Goal: Book appointment/travel/reservation

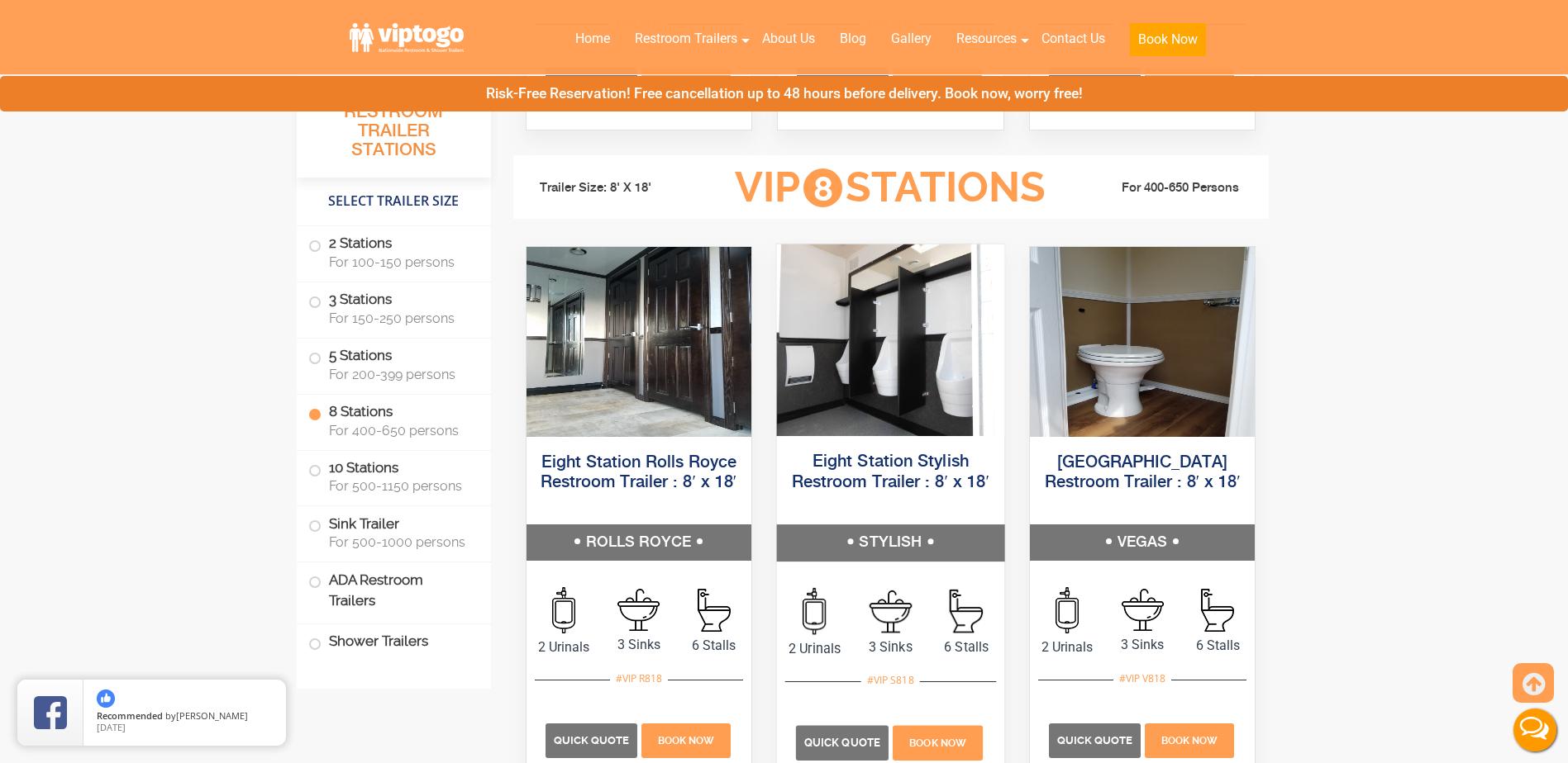
scroll to position [3222, 0]
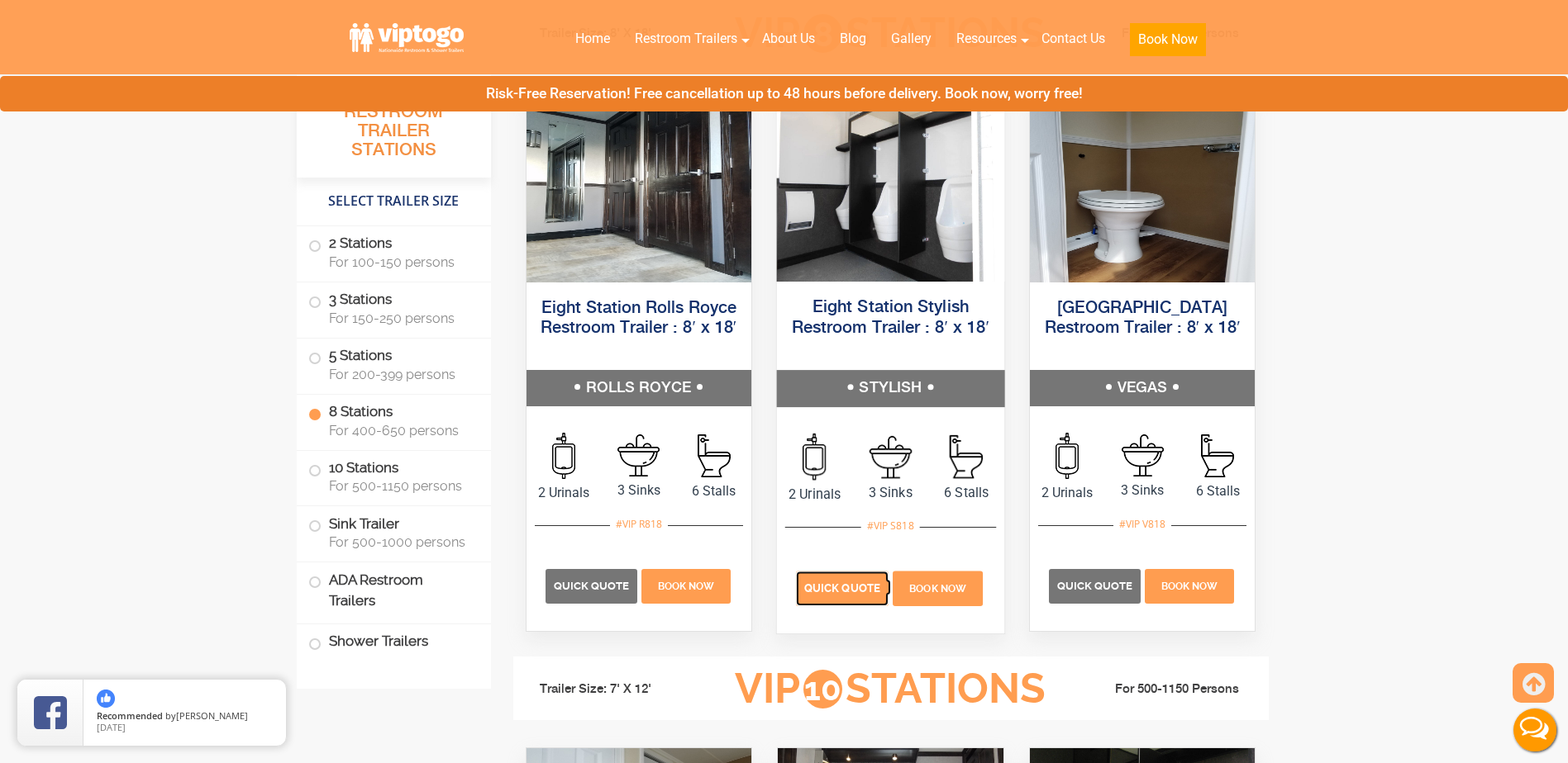
click at [829, 591] on span "Quick Quote" at bounding box center [842, 588] width 76 height 12
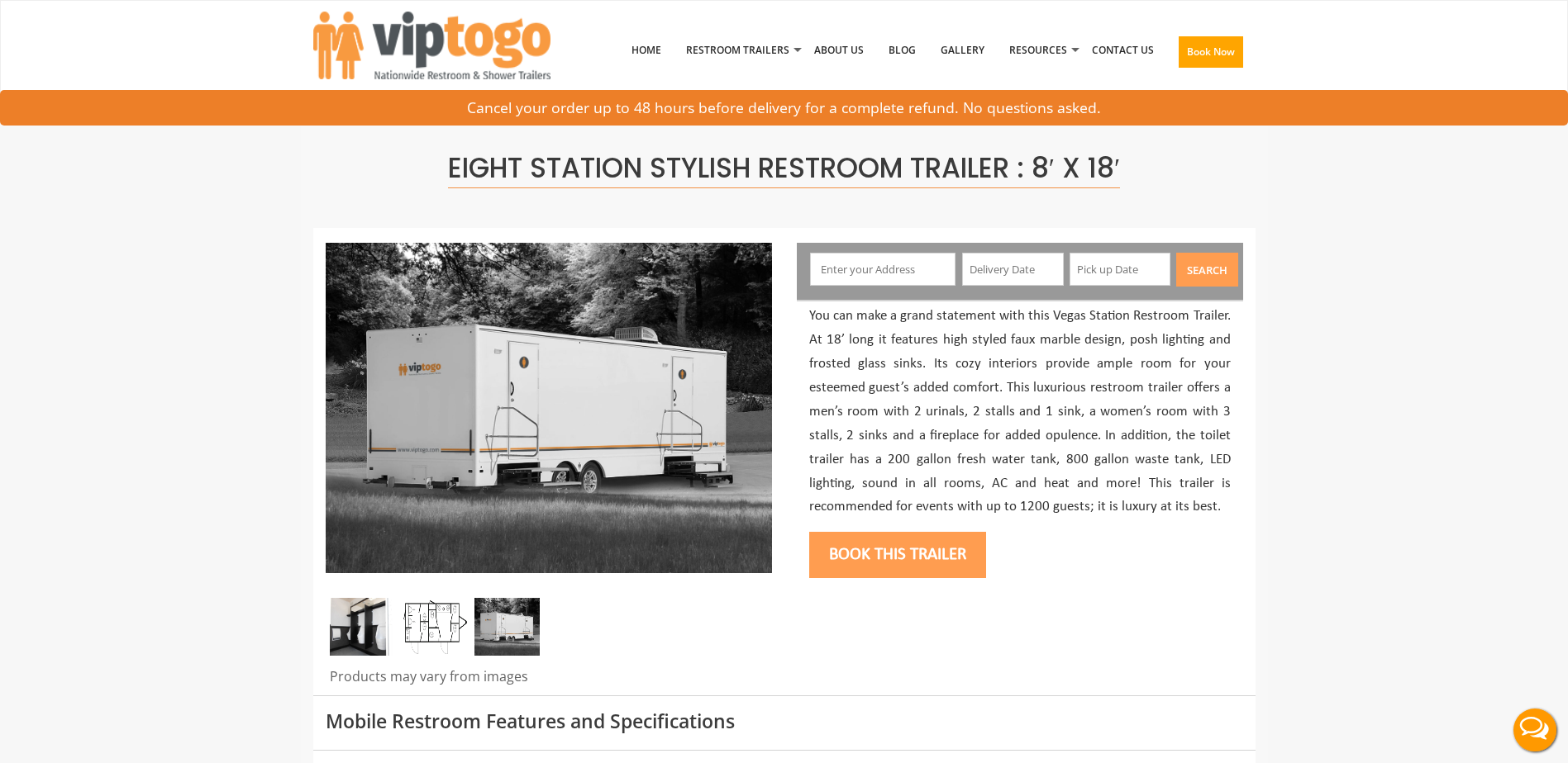
click at [858, 272] on input "text" at bounding box center [882, 269] width 145 height 33
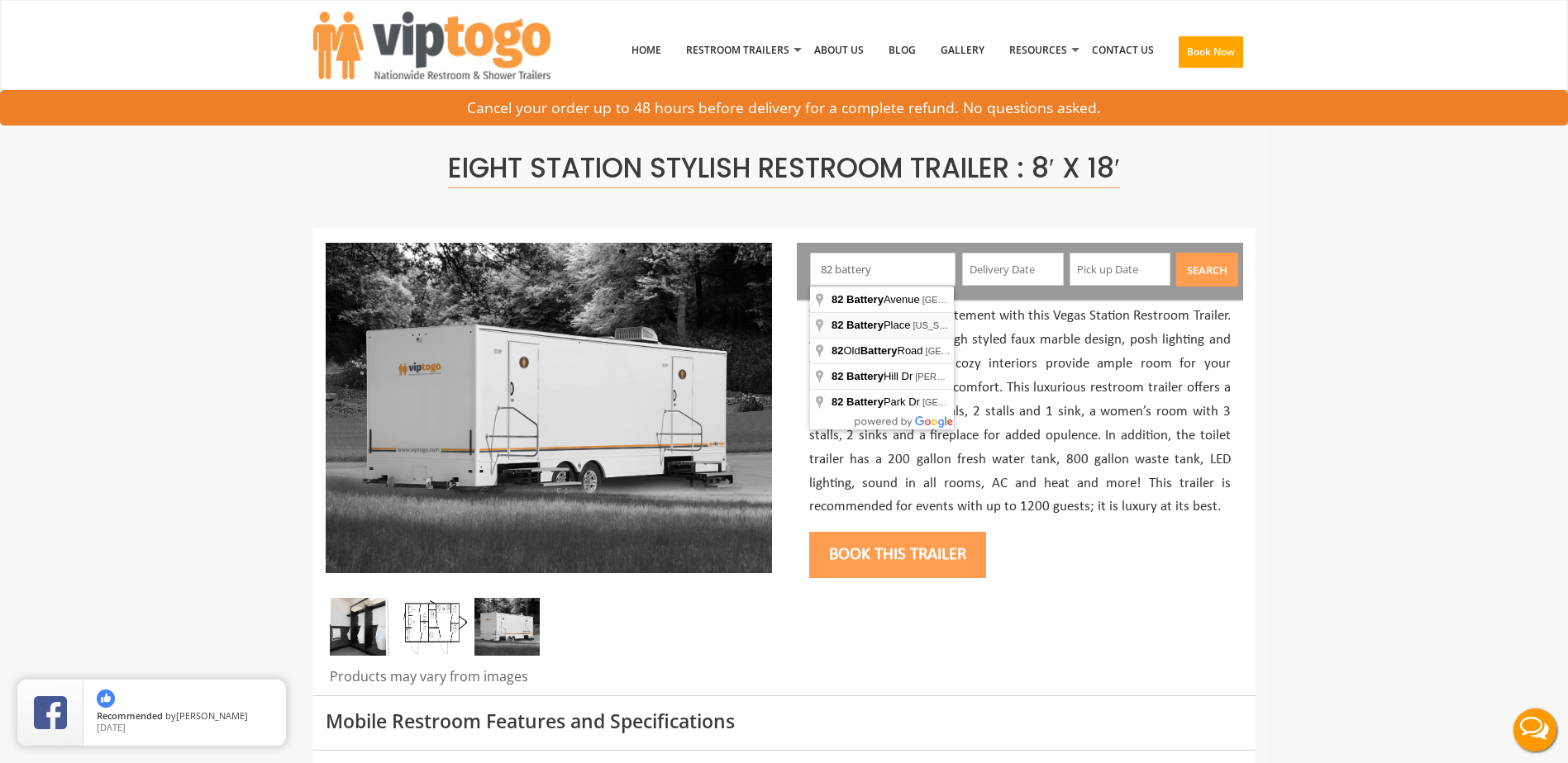
type input "82 Battery Place, New York, NY, USA"
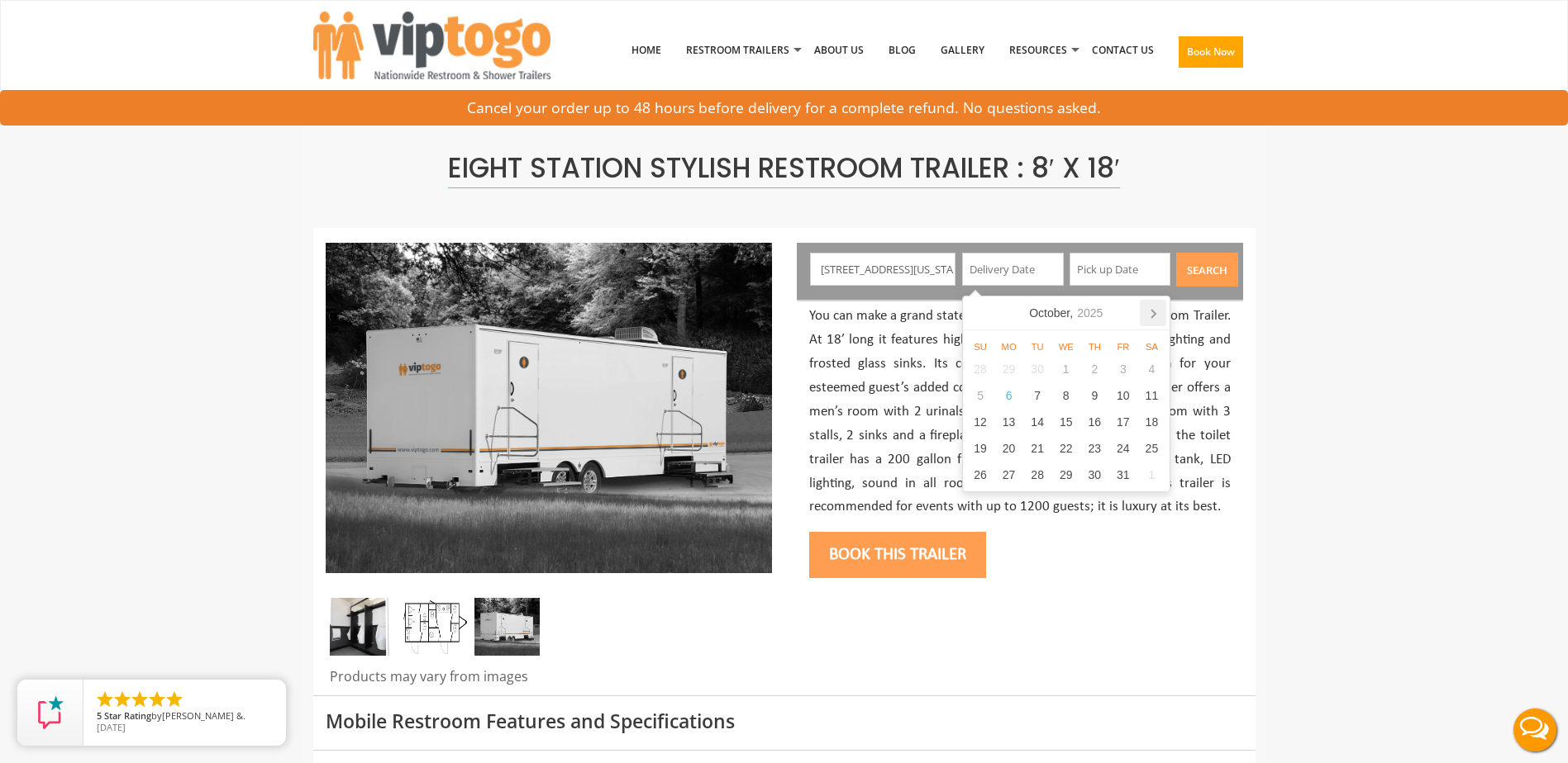
click at [1154, 314] on icon at bounding box center [1153, 313] width 27 height 27
click at [1008, 501] on div "1" at bounding box center [1009, 501] width 29 height 27
type input "12/01/2025"
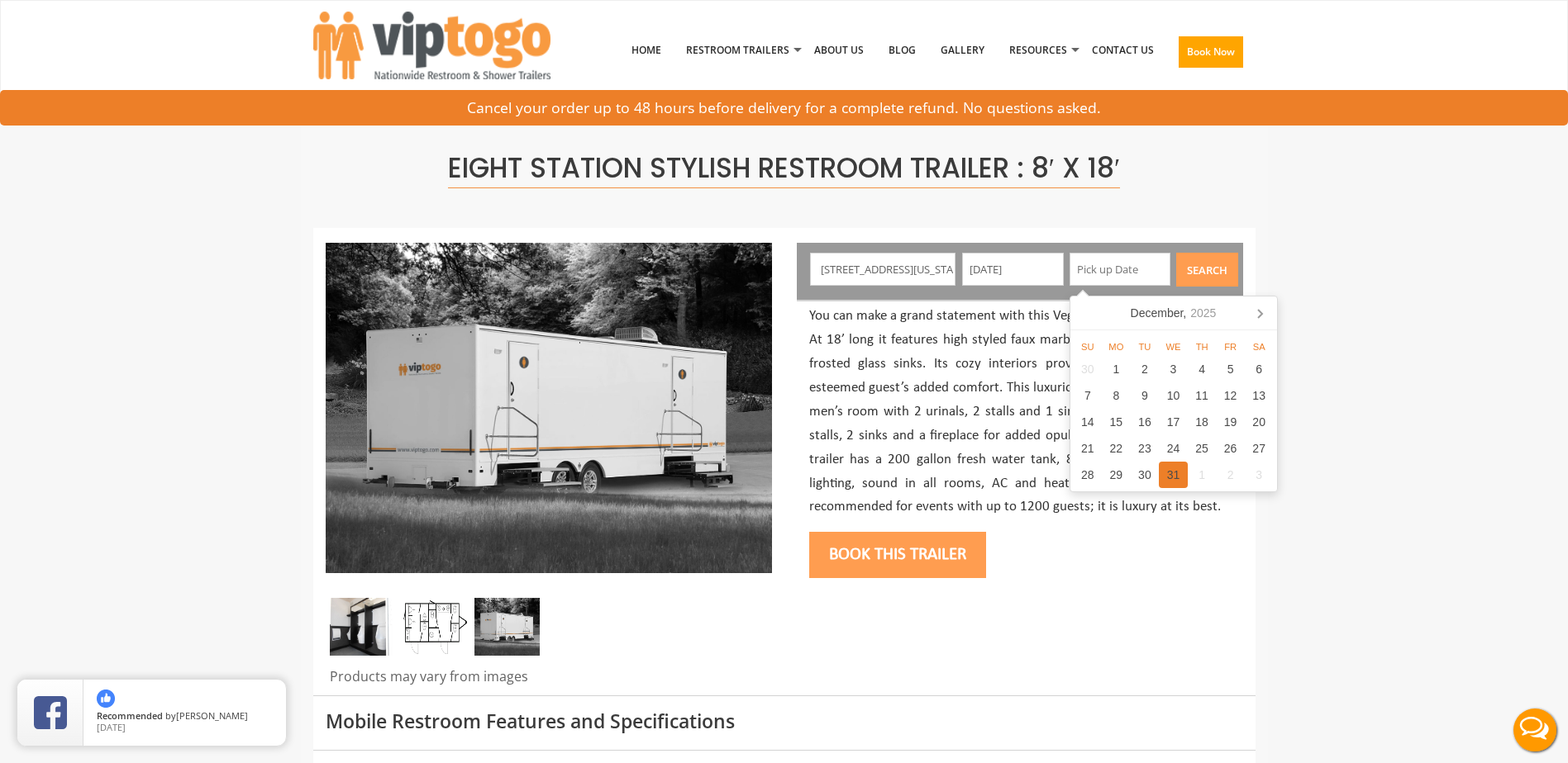
click at [1169, 473] on div "31" at bounding box center [1173, 474] width 29 height 27
type input "12/31/2025"
click at [1197, 272] on button "Search" at bounding box center [1207, 269] width 62 height 34
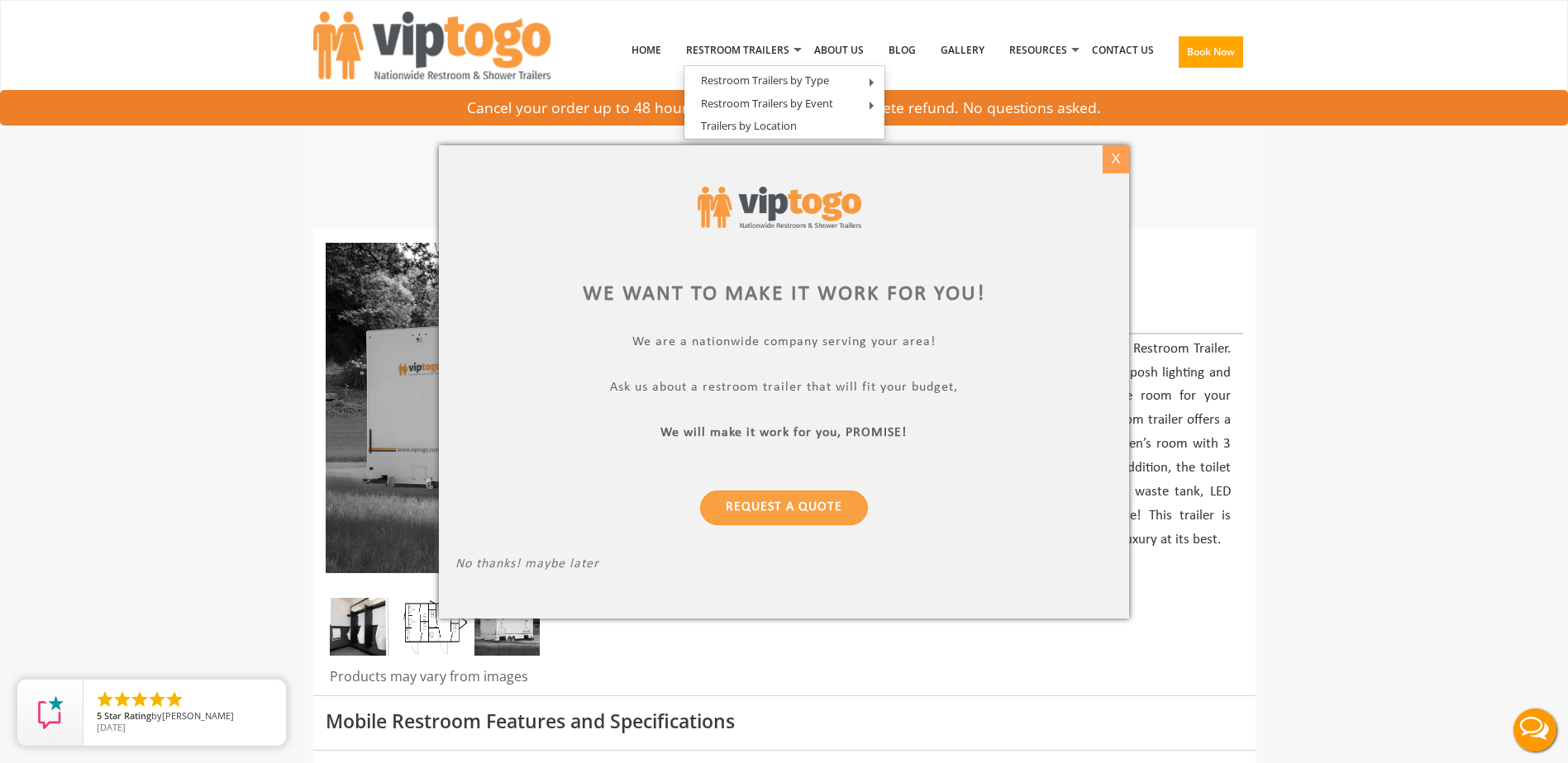
click at [1113, 151] on div "X" at bounding box center [1117, 159] width 26 height 28
